Goal: Task Accomplishment & Management: Use online tool/utility

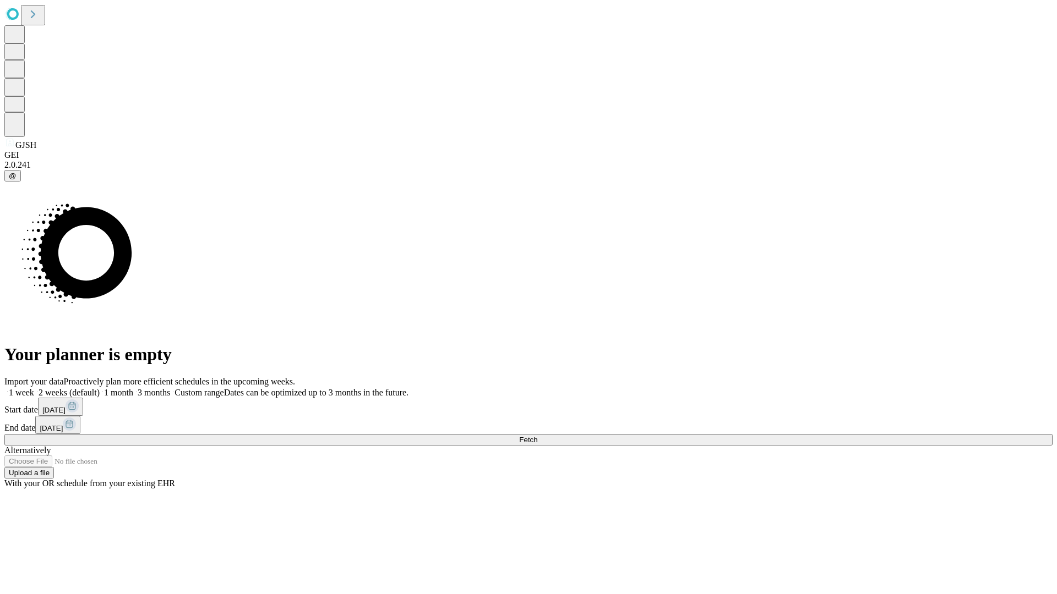
click at [537, 436] on span "Fetch" at bounding box center [528, 440] width 18 height 8
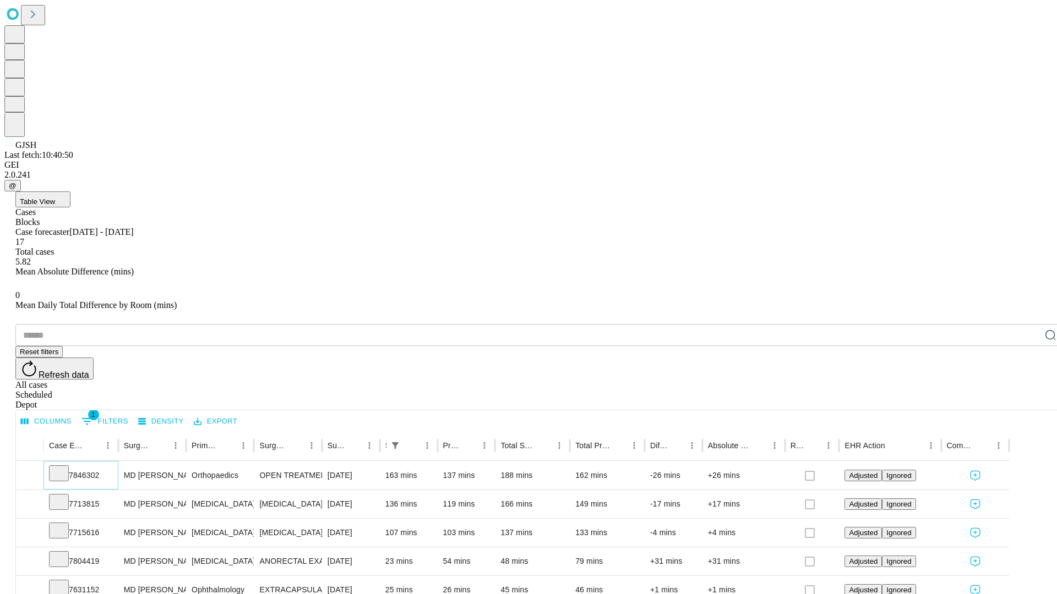
click at [64, 467] on icon at bounding box center [58, 472] width 11 height 11
